Goal: Task Accomplishment & Management: Complete application form

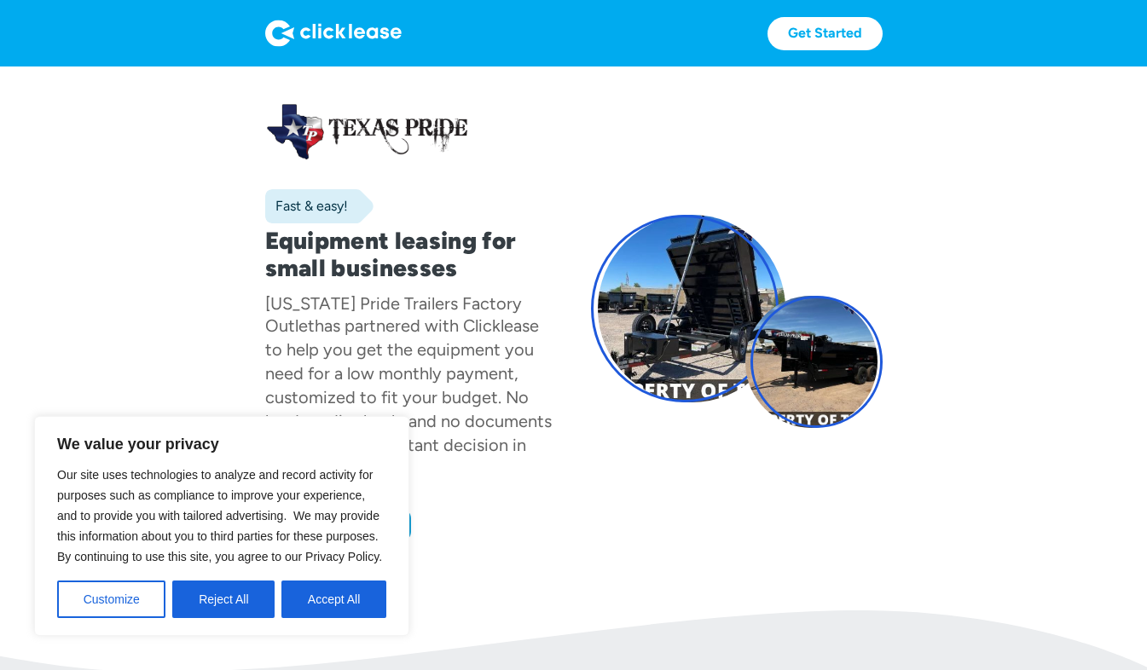
click at [317, 584] on button "Accept All" at bounding box center [333, 600] width 105 height 38
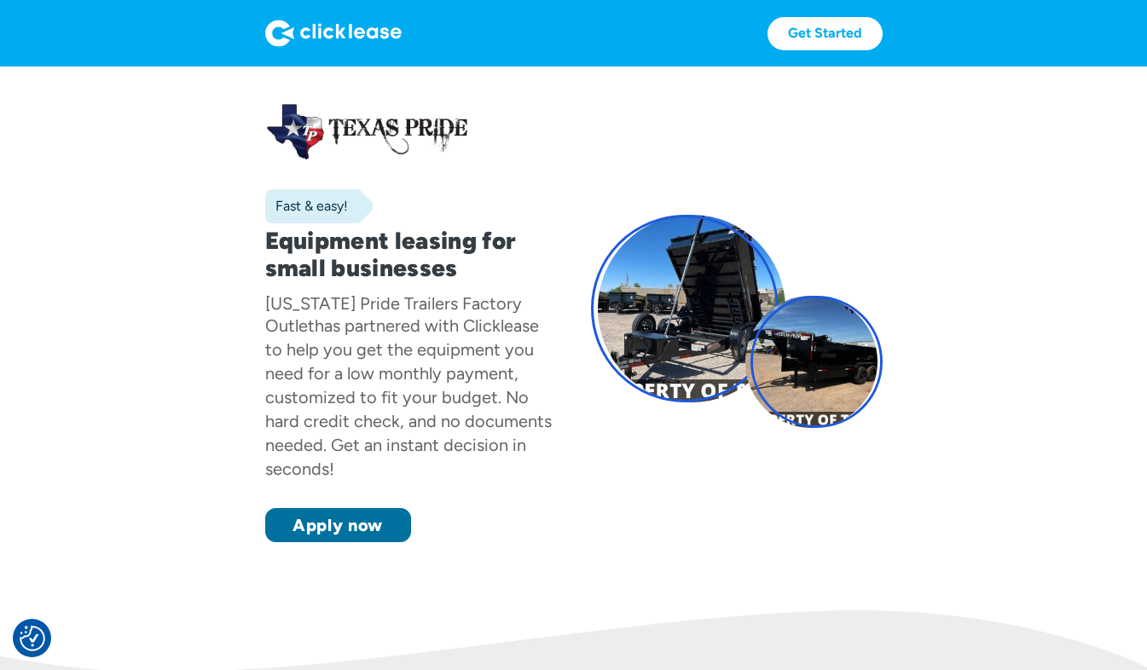
click at [340, 518] on link "Apply now" at bounding box center [338, 525] width 146 height 34
click at [385, 508] on link "Apply now" at bounding box center [338, 525] width 146 height 34
